Goal: Information Seeking & Learning: Learn about a topic

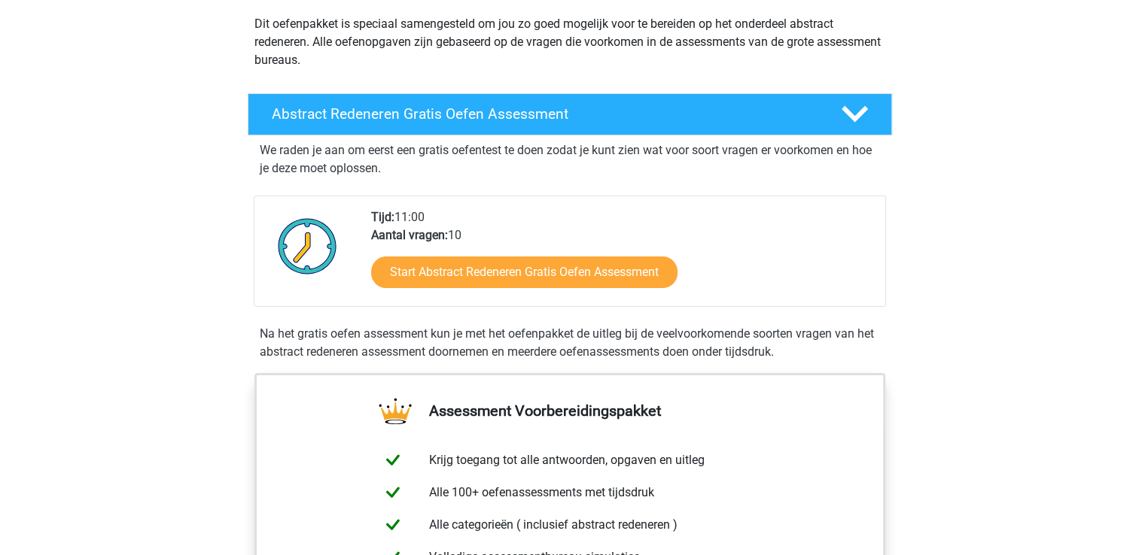
scroll to position [219, 0]
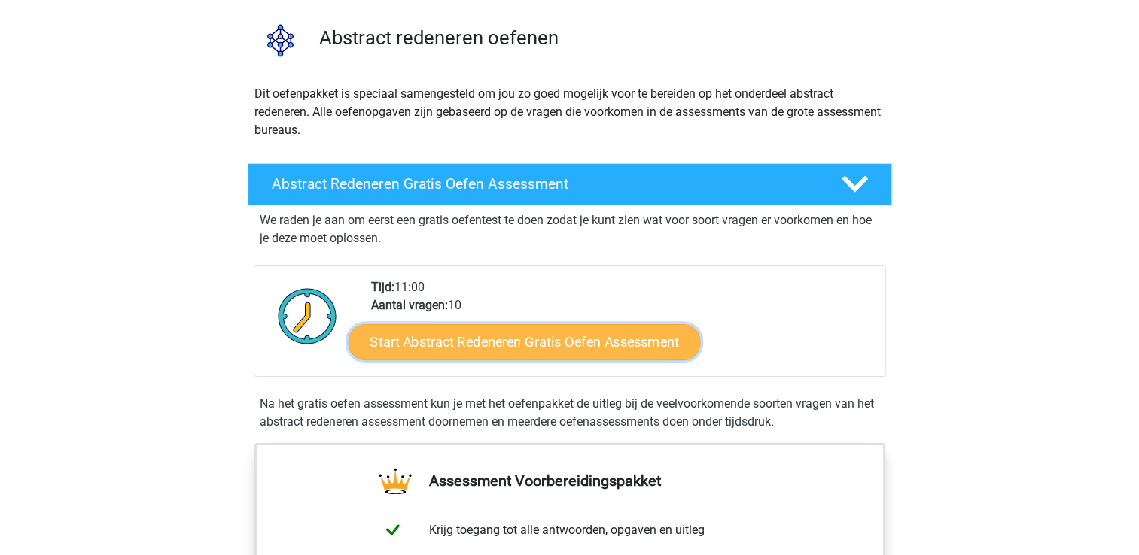
click at [585, 336] on link "Start Abstract Redeneren Gratis Oefen Assessment" at bounding box center [524, 342] width 352 height 36
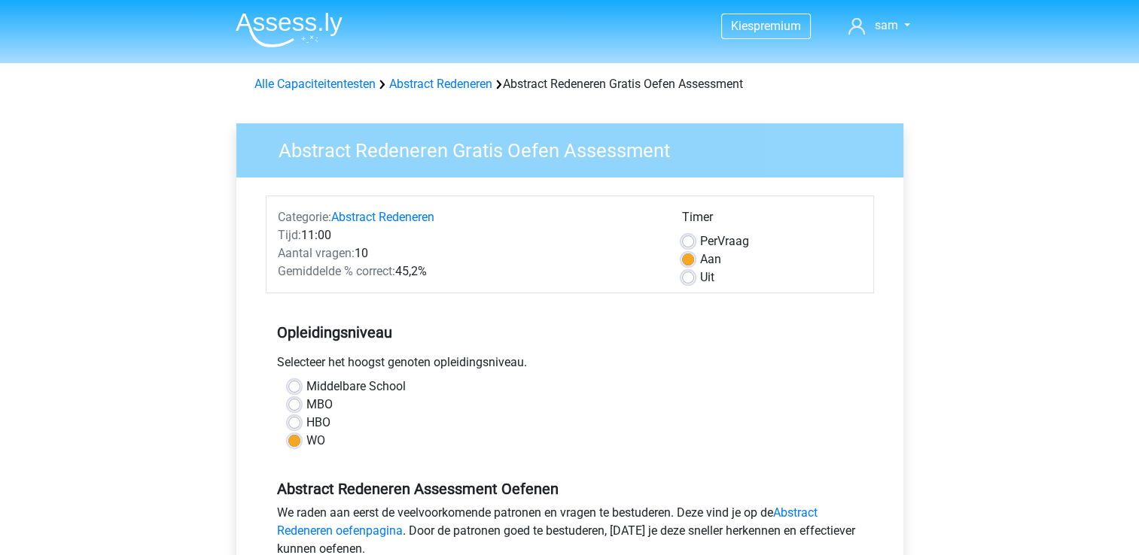
scroll to position [485, 0]
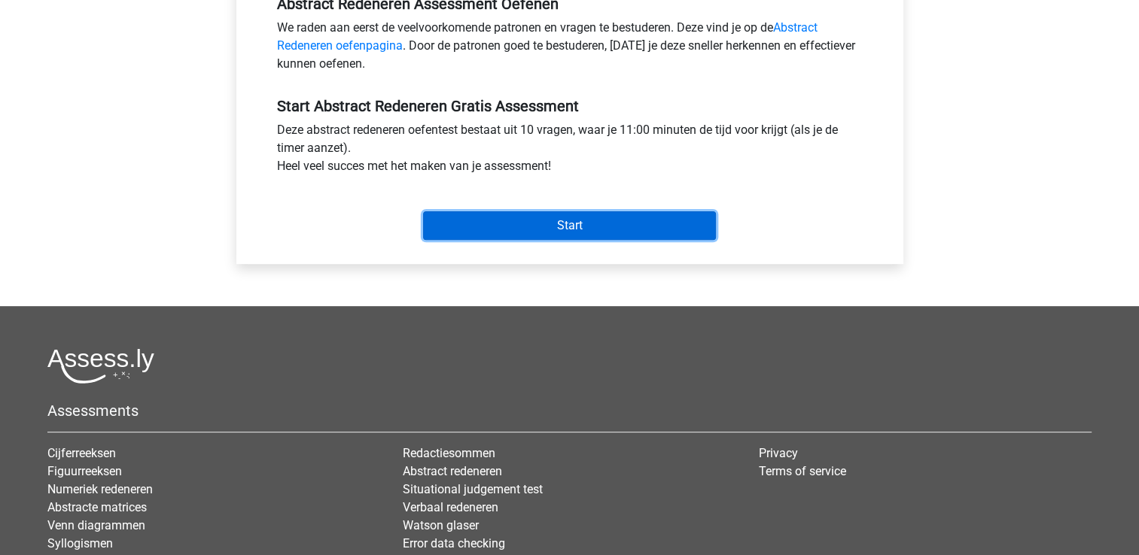
click at [631, 223] on input "Start" at bounding box center [569, 225] width 293 height 29
